Goal: Task Accomplishment & Management: Complete application form

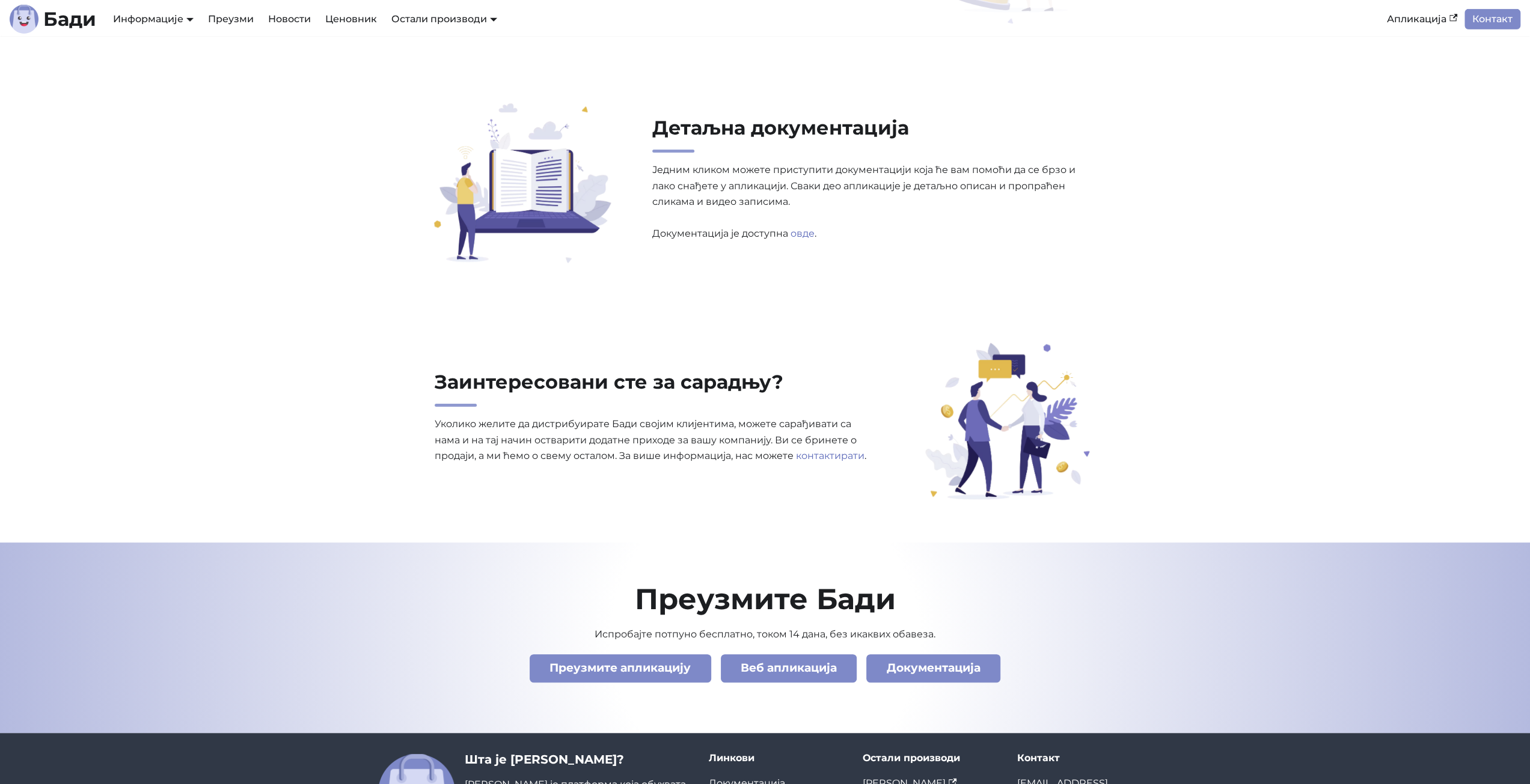
scroll to position [3754, 0]
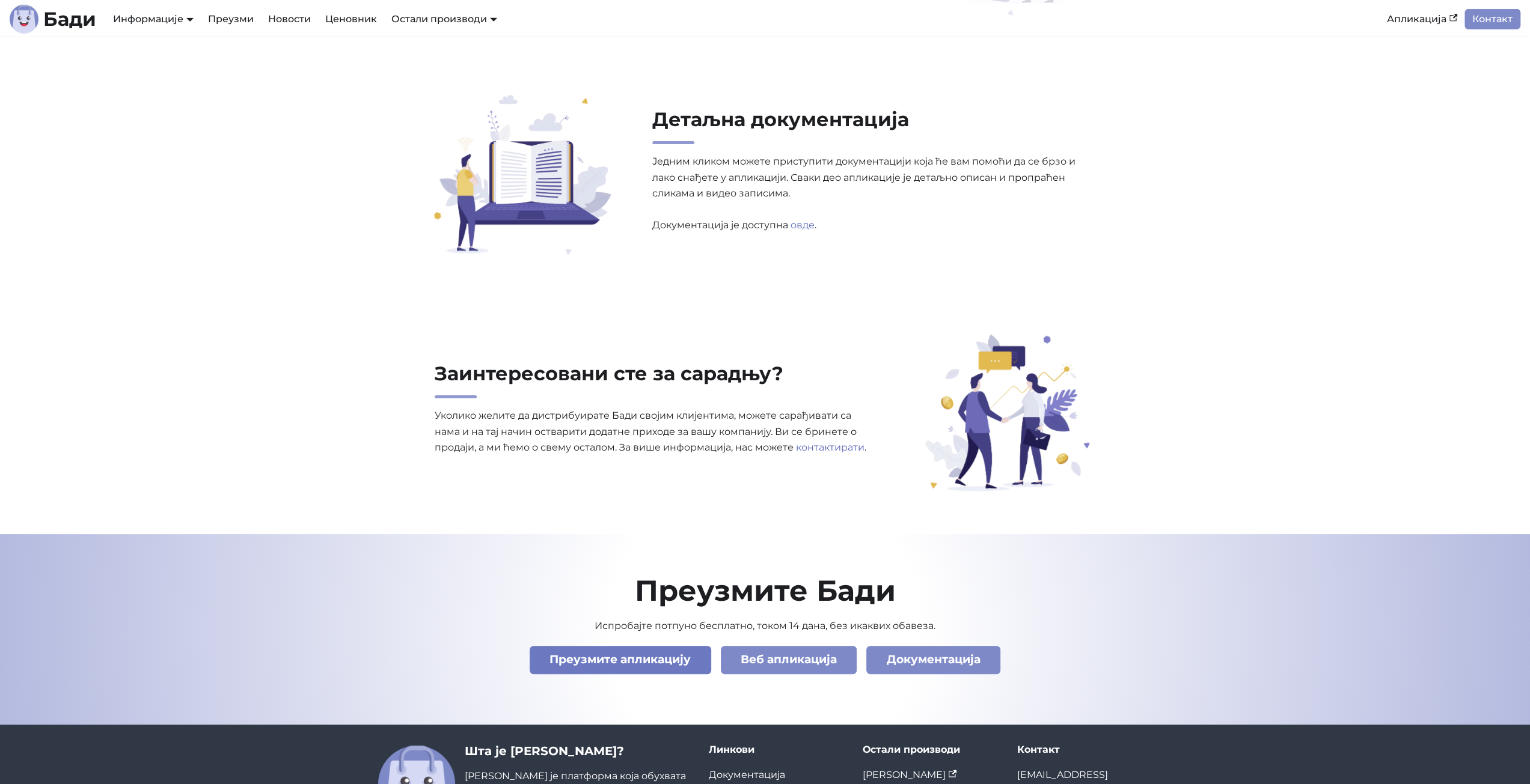
click at [617, 659] on link "Преузмите апликацију" at bounding box center [620, 660] width 181 height 28
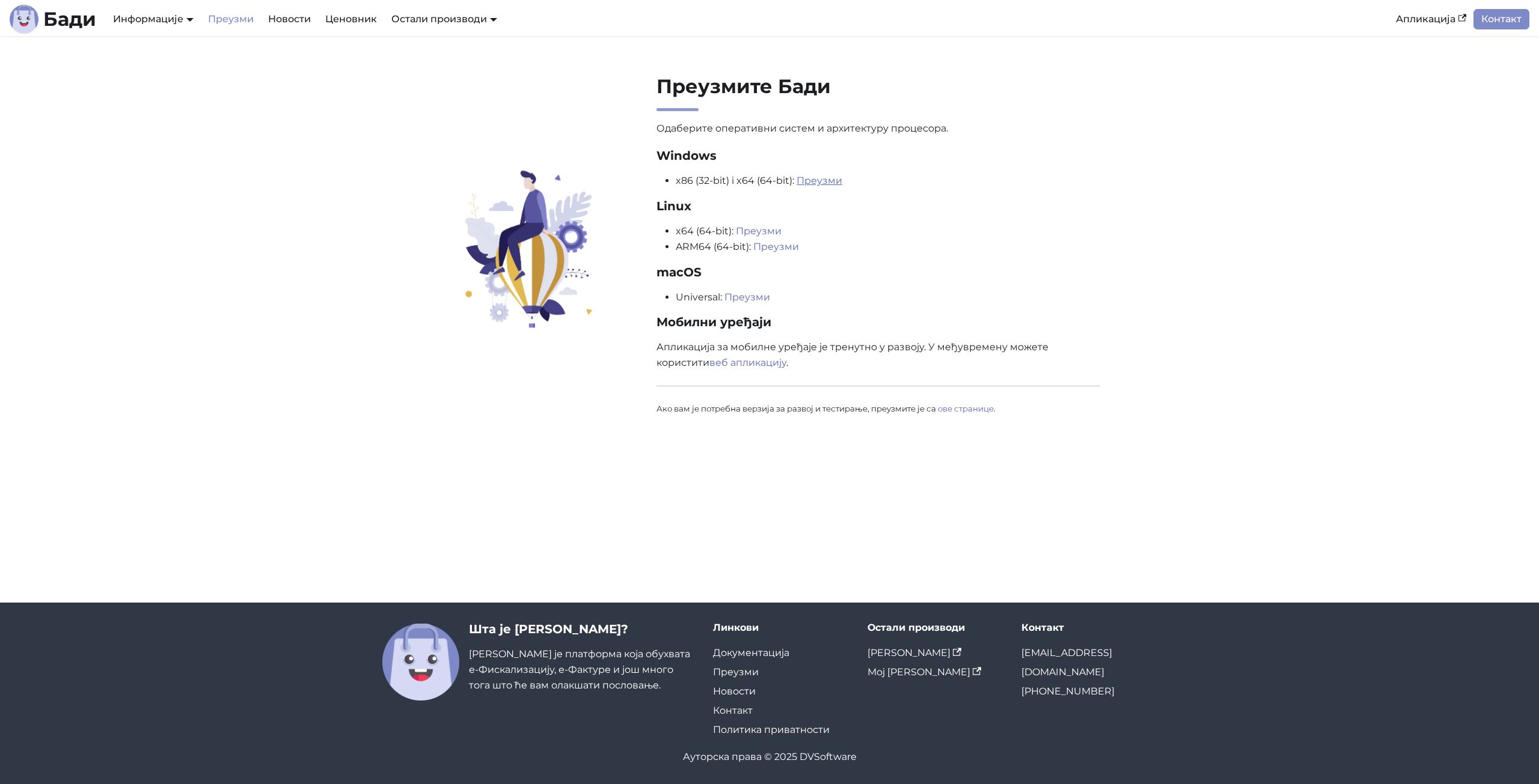
click at [815, 181] on link "Преузми" at bounding box center [820, 180] width 46 height 11
click at [344, 19] on link "Ценовник" at bounding box center [351, 19] width 66 height 20
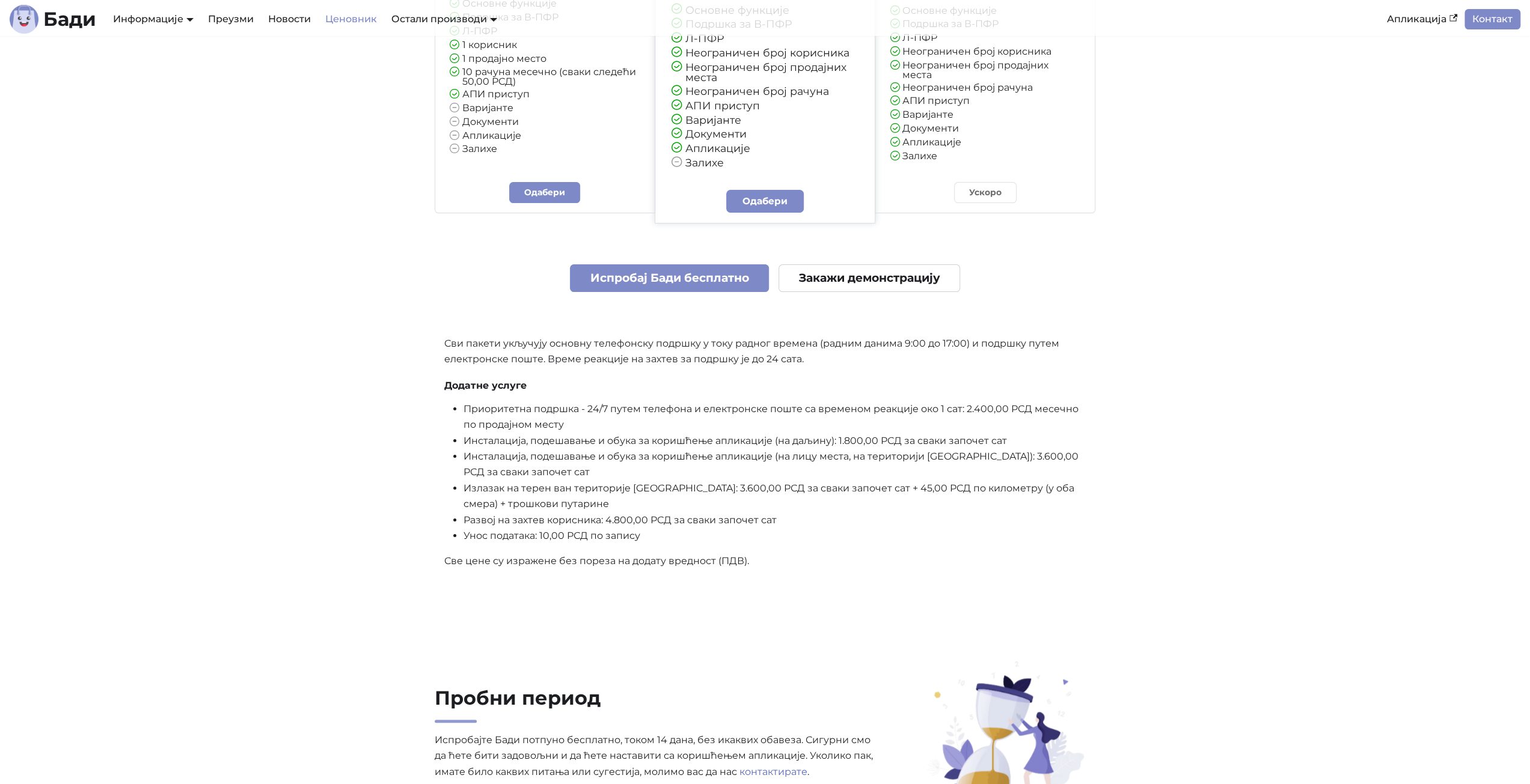
scroll to position [181, 0]
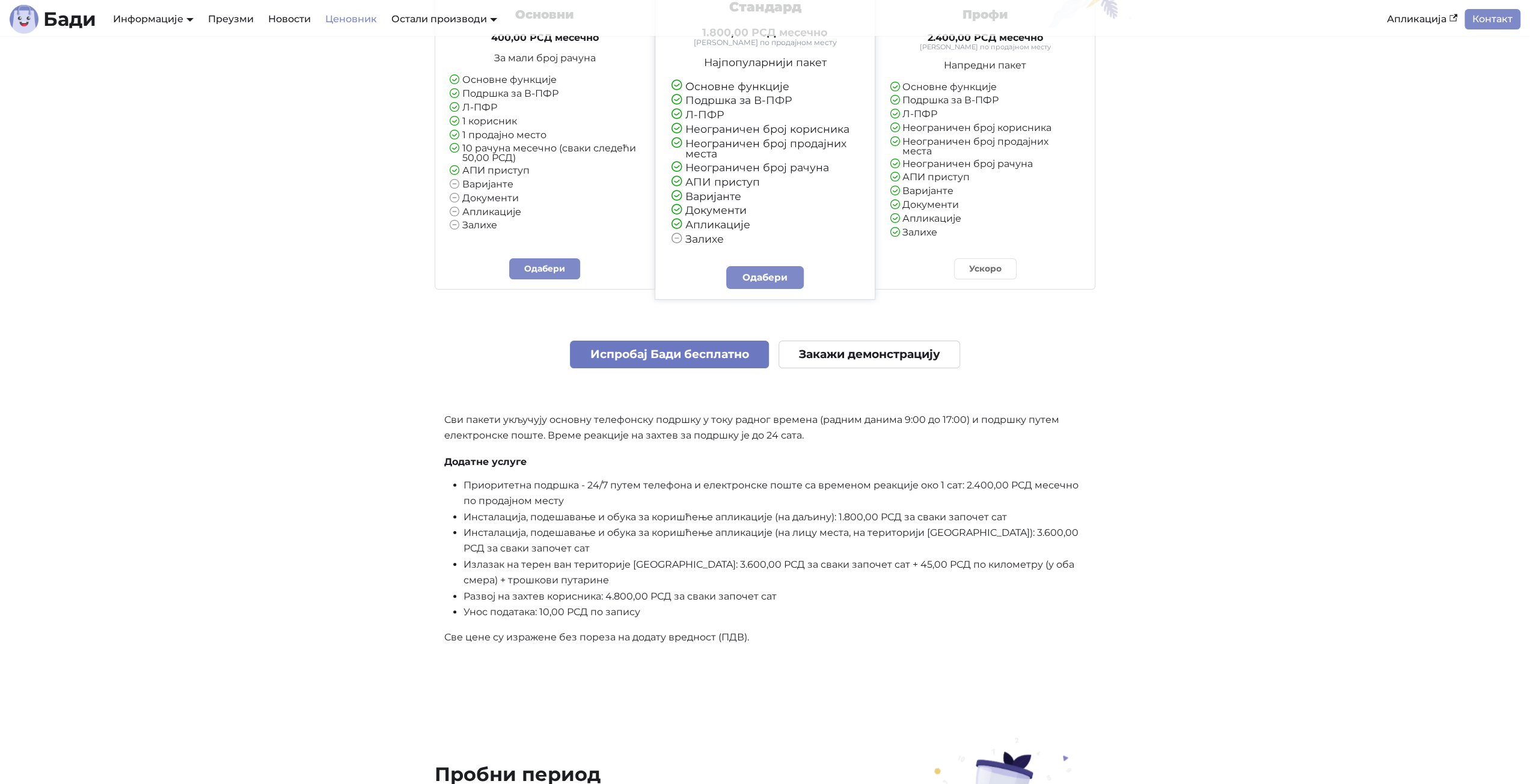
click at [618, 351] on link "Испробај Бади бесплатно" at bounding box center [669, 355] width 199 height 28
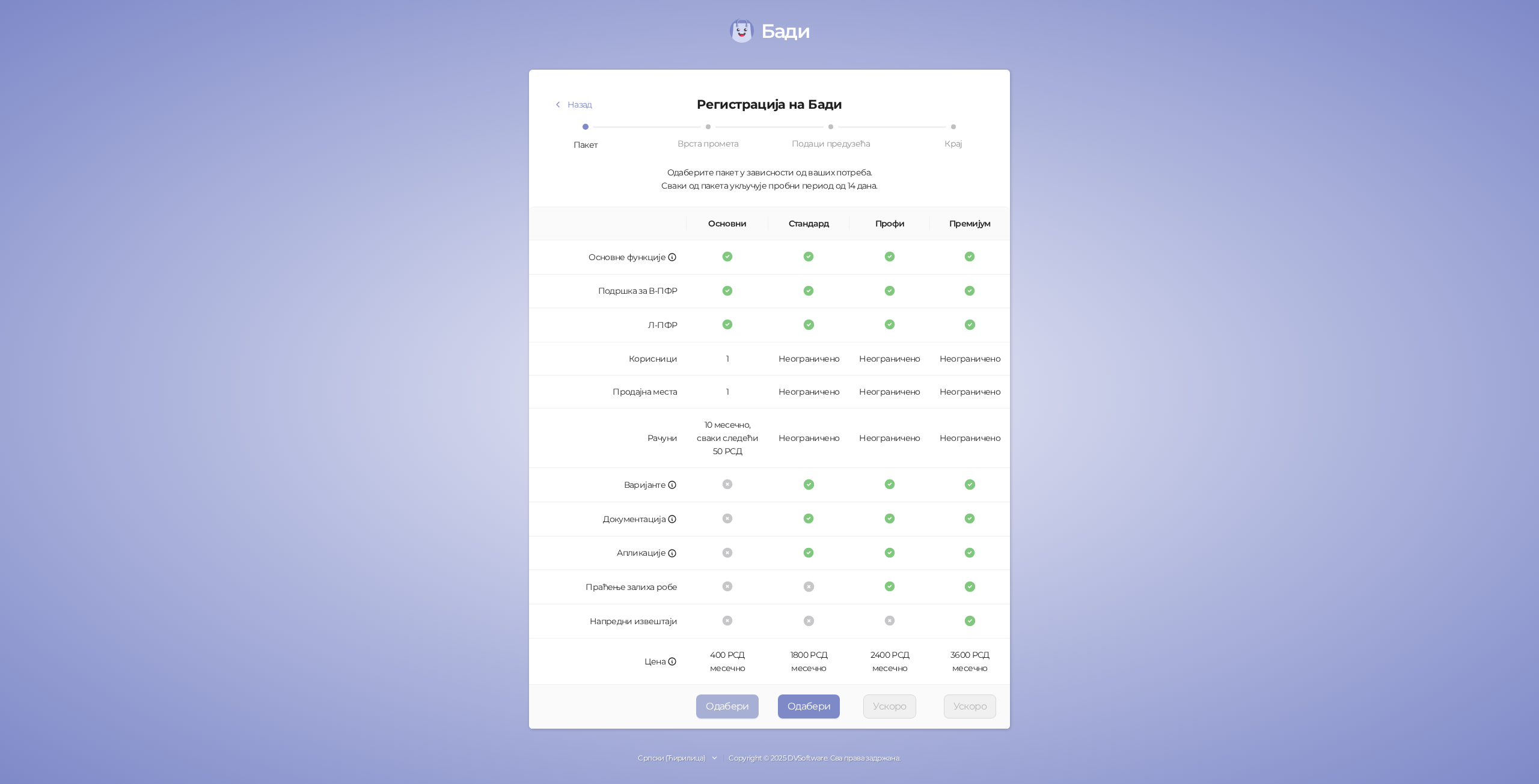
click at [736, 708] on button "Одабери" at bounding box center [727, 707] width 62 height 24
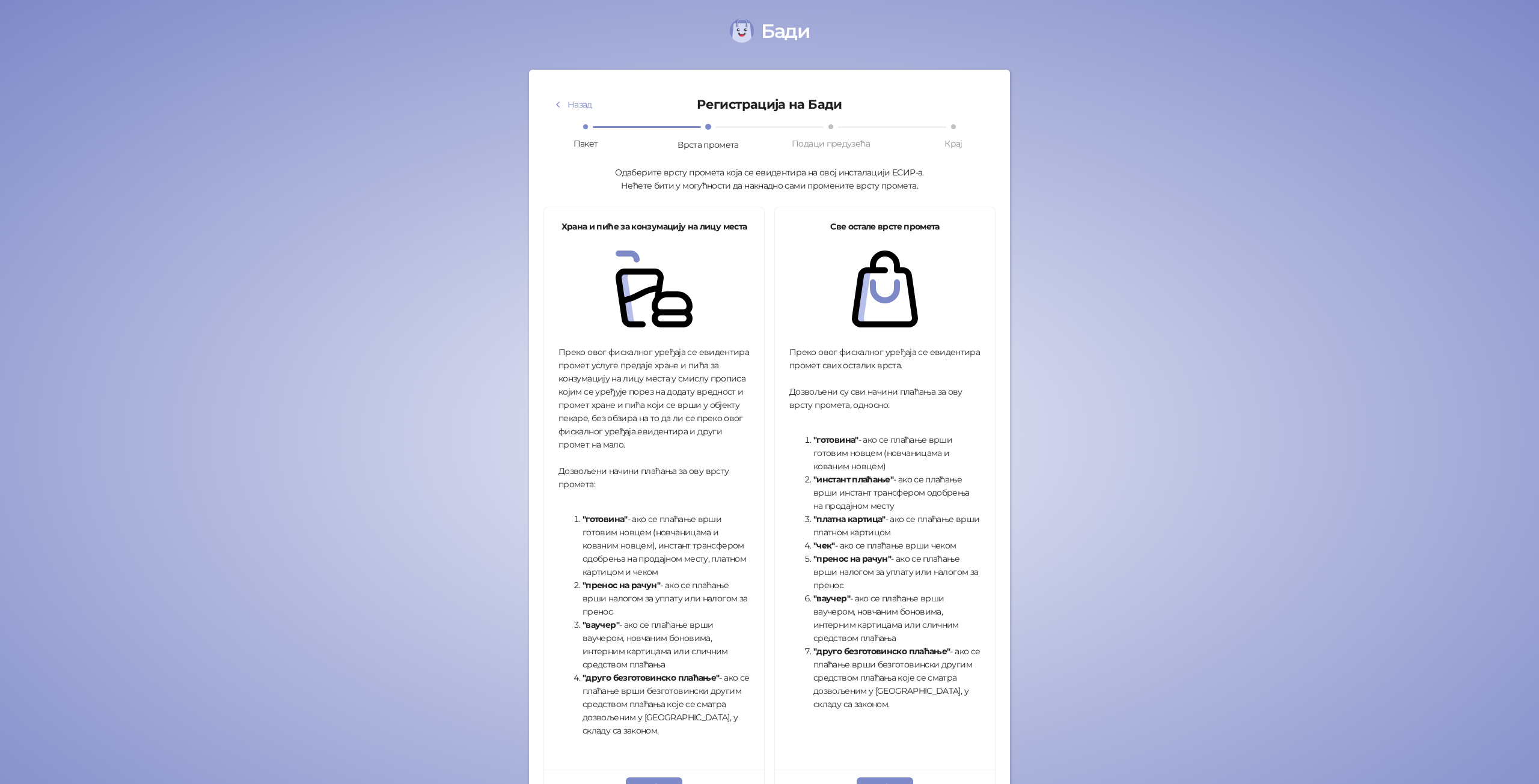
scroll to position [89, 0]
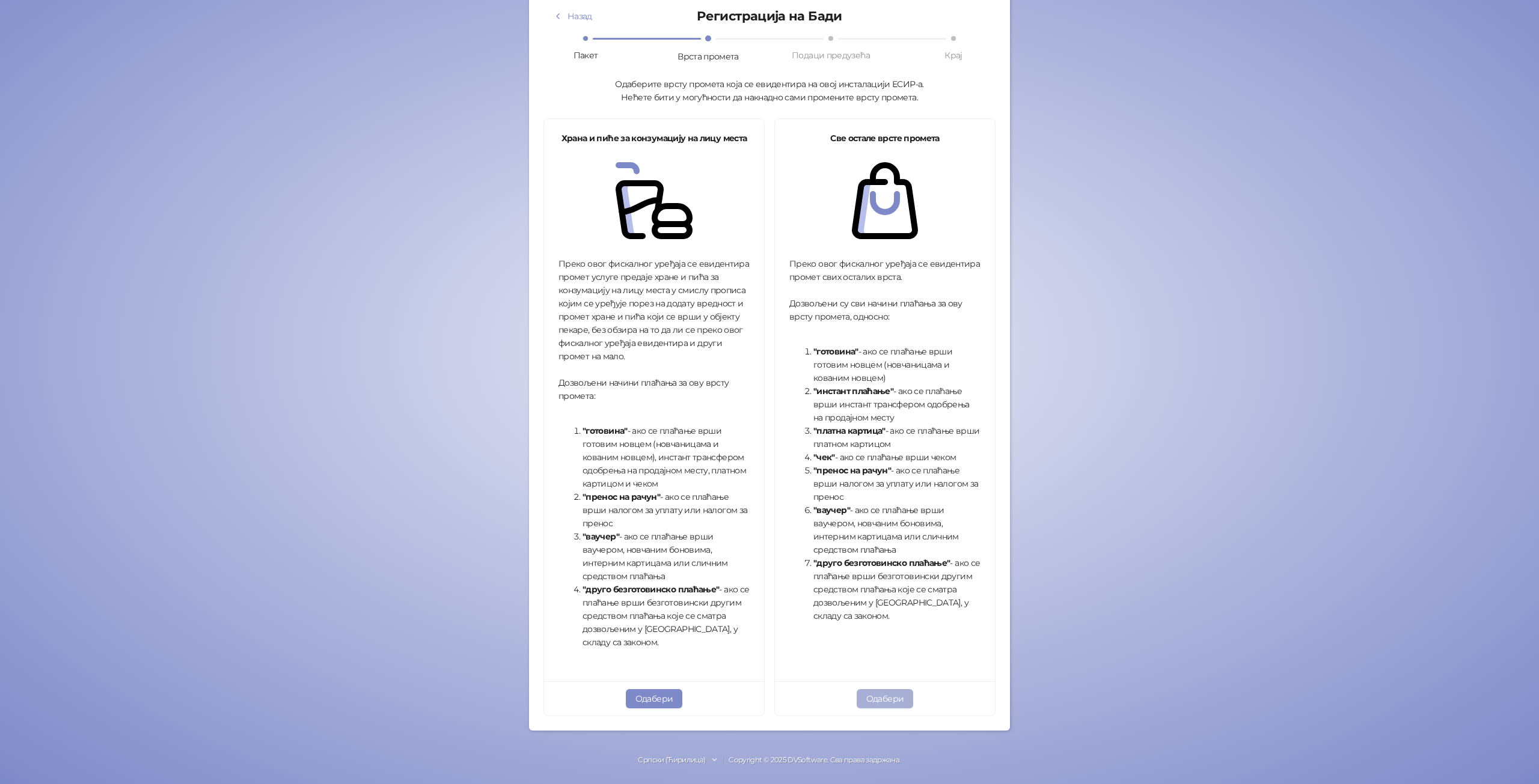
click at [884, 701] on button "Одабери" at bounding box center [885, 699] width 57 height 19
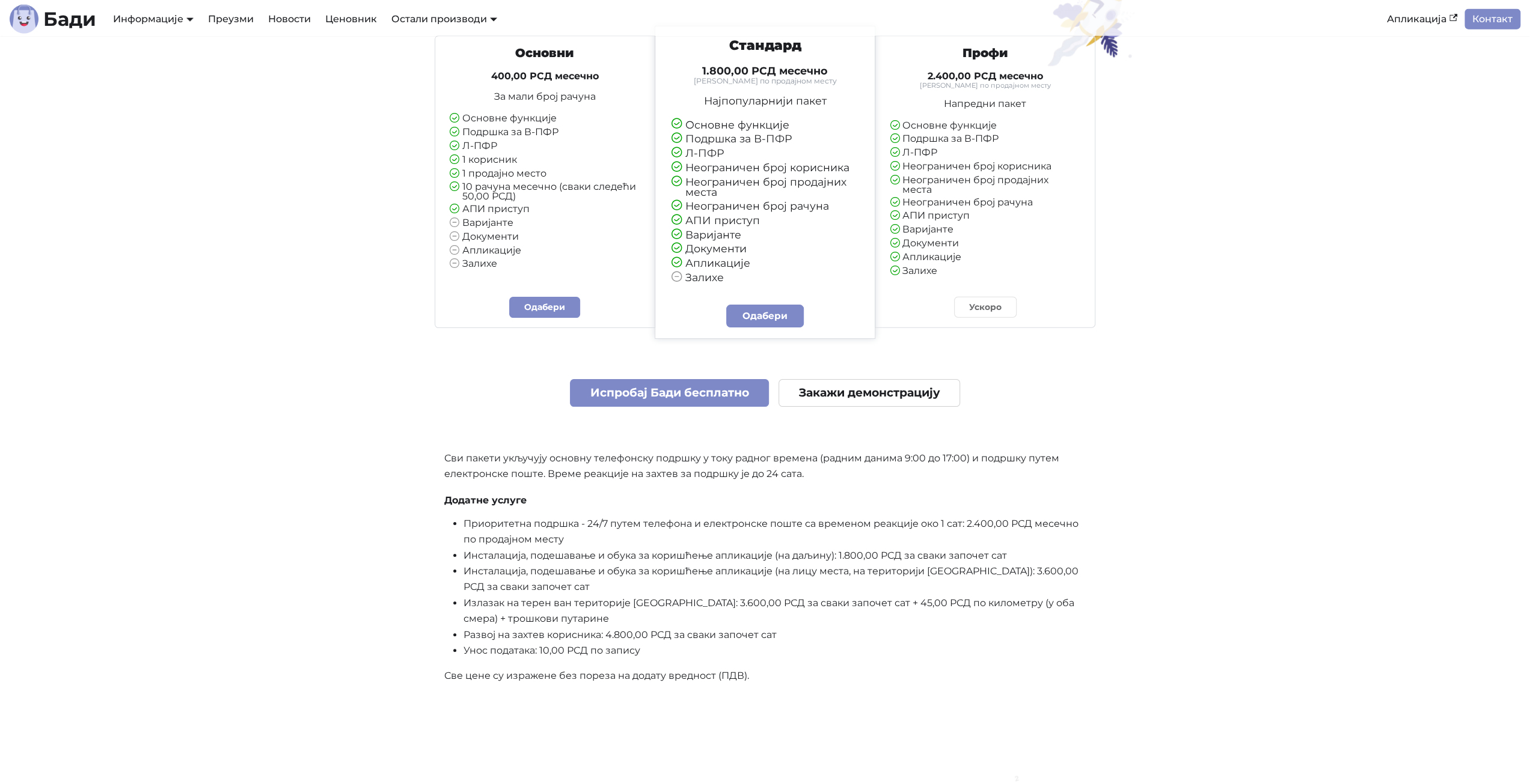
scroll to position [2885, 0]
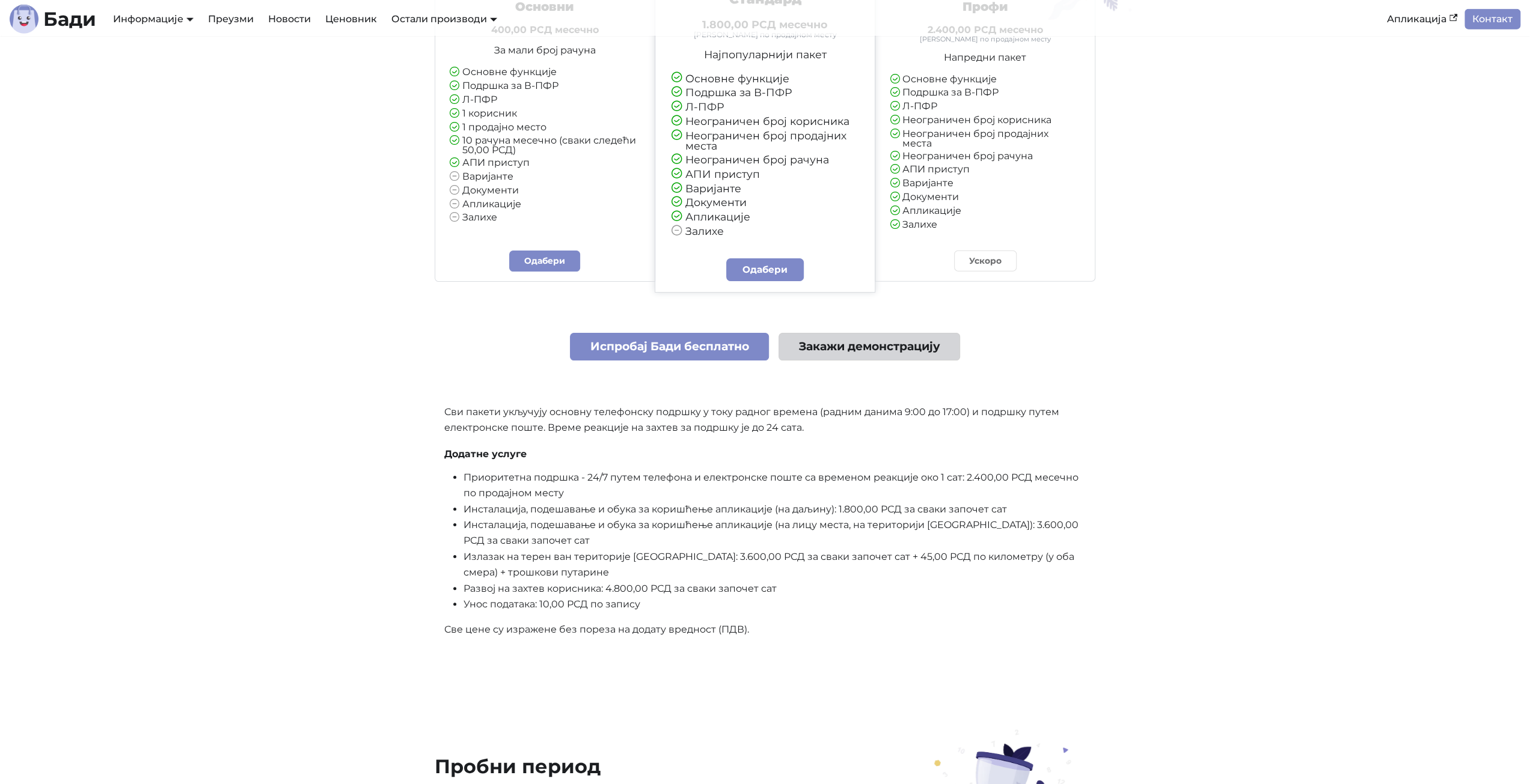
click at [871, 355] on link "Закажи демонстрацију" at bounding box center [869, 347] width 181 height 28
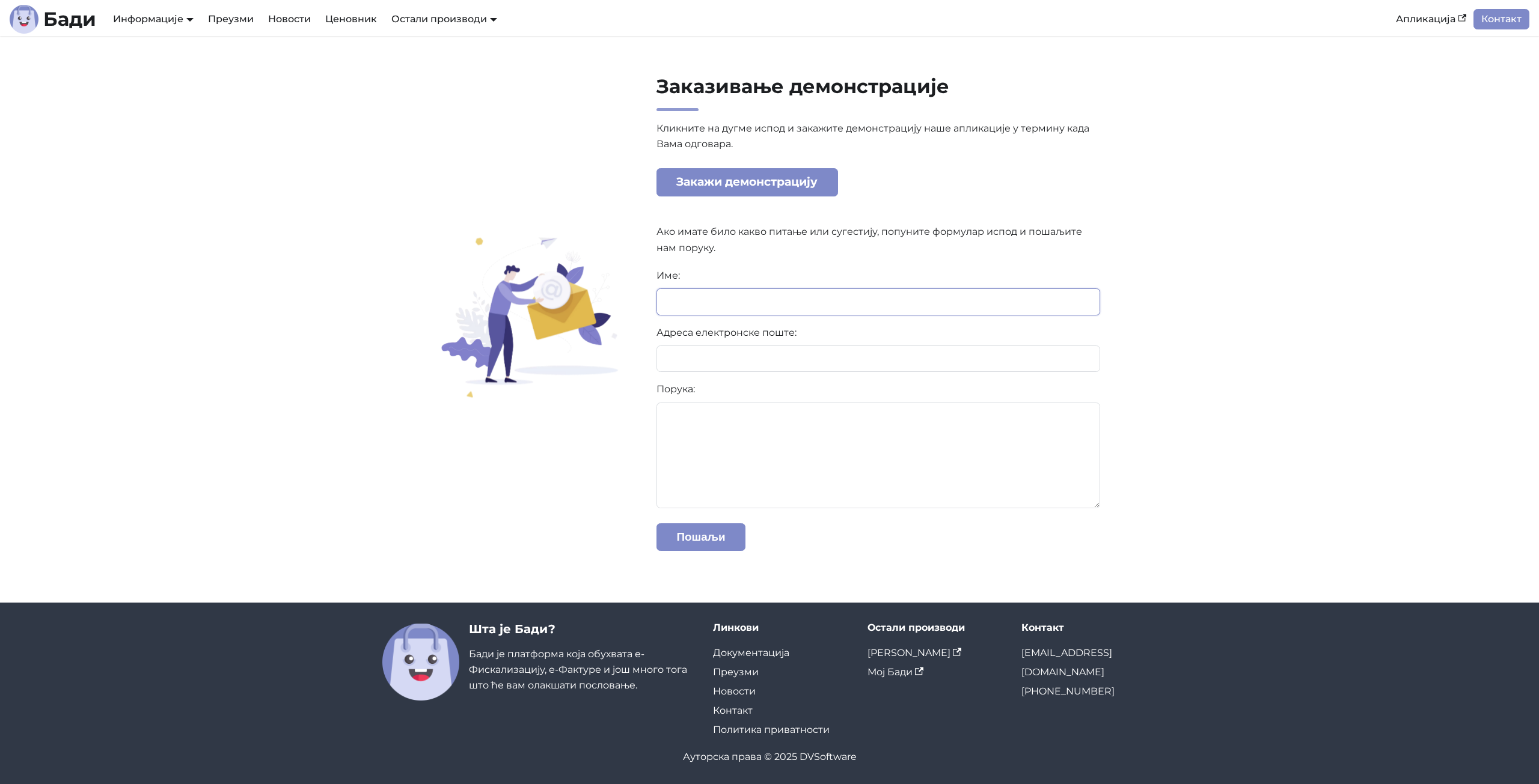
drag, startPoint x: 743, startPoint y: 291, endPoint x: 778, endPoint y: 313, distance: 41.3
click at [743, 291] on input at bounding box center [878, 301] width 443 height 26
type input "**********"
click at [737, 351] on input at bounding box center [878, 359] width 443 height 26
type input "**********"
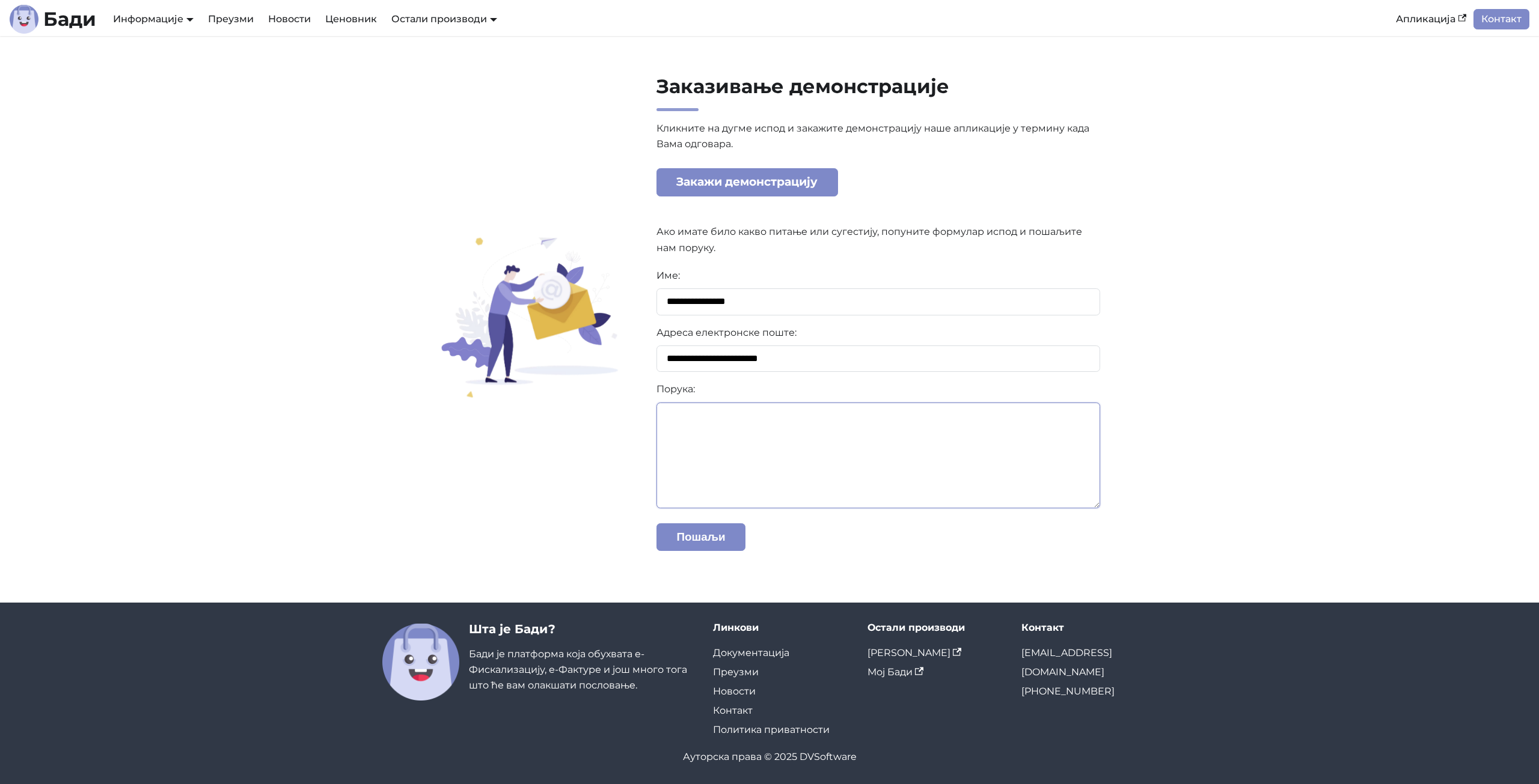
click at [753, 427] on textarea at bounding box center [878, 455] width 443 height 106
type textarea "**********"
click at [692, 529] on button "Пошаљи" at bounding box center [700, 537] width 89 height 28
